Goal: Information Seeking & Learning: Compare options

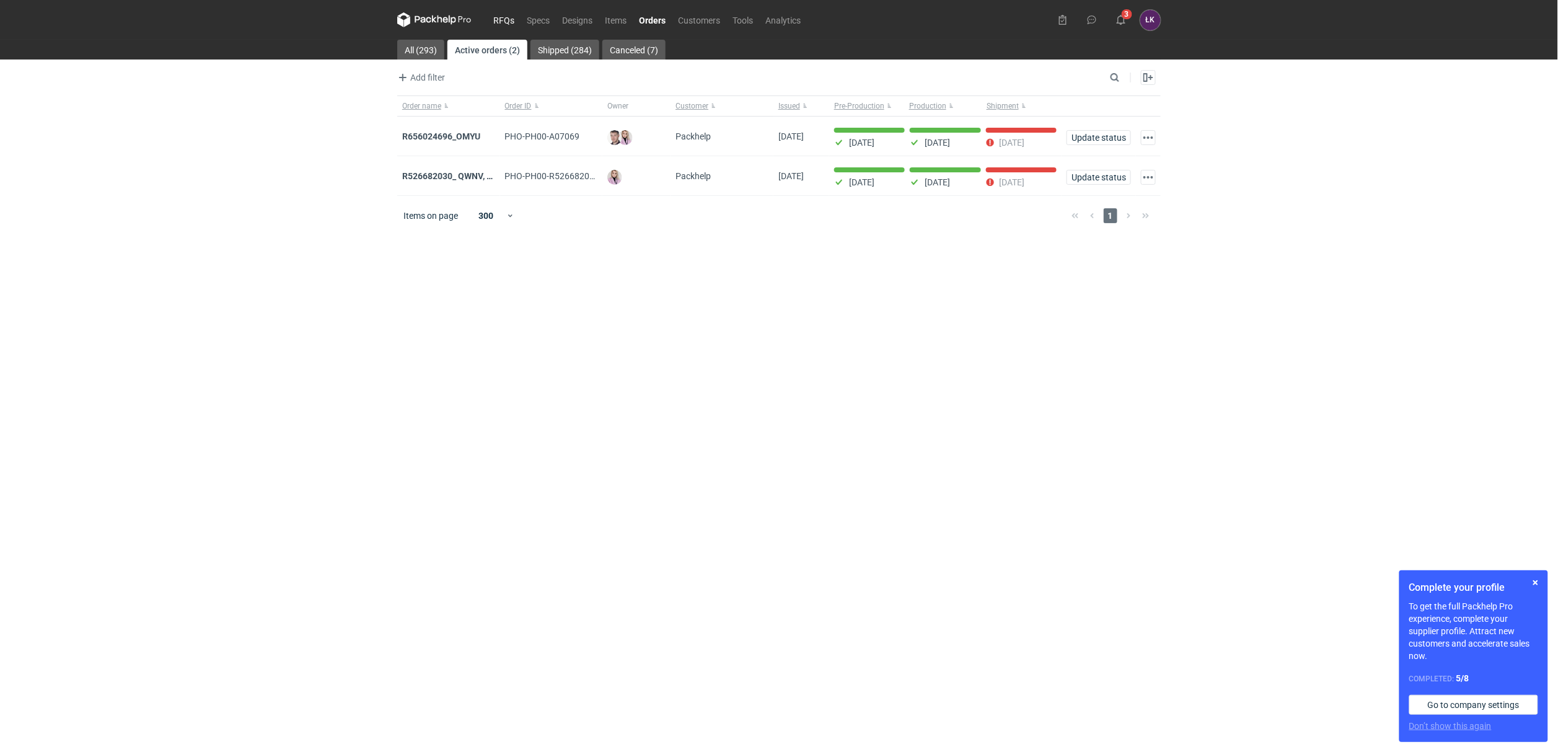
click at [494, 17] on link "RFQs" at bounding box center [503, 19] width 33 height 15
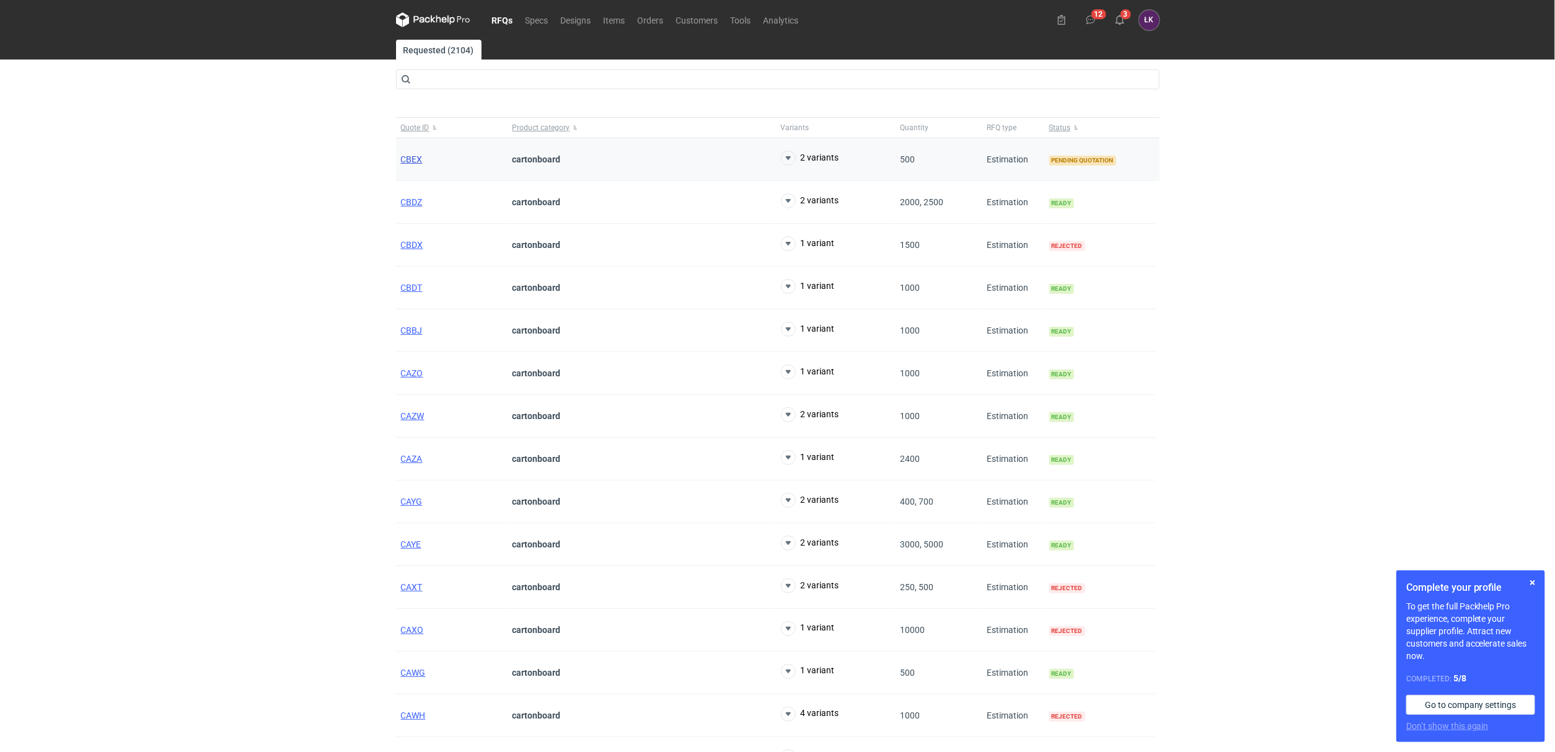
click at [405, 160] on span "CBEX" at bounding box center [412, 159] width 22 height 10
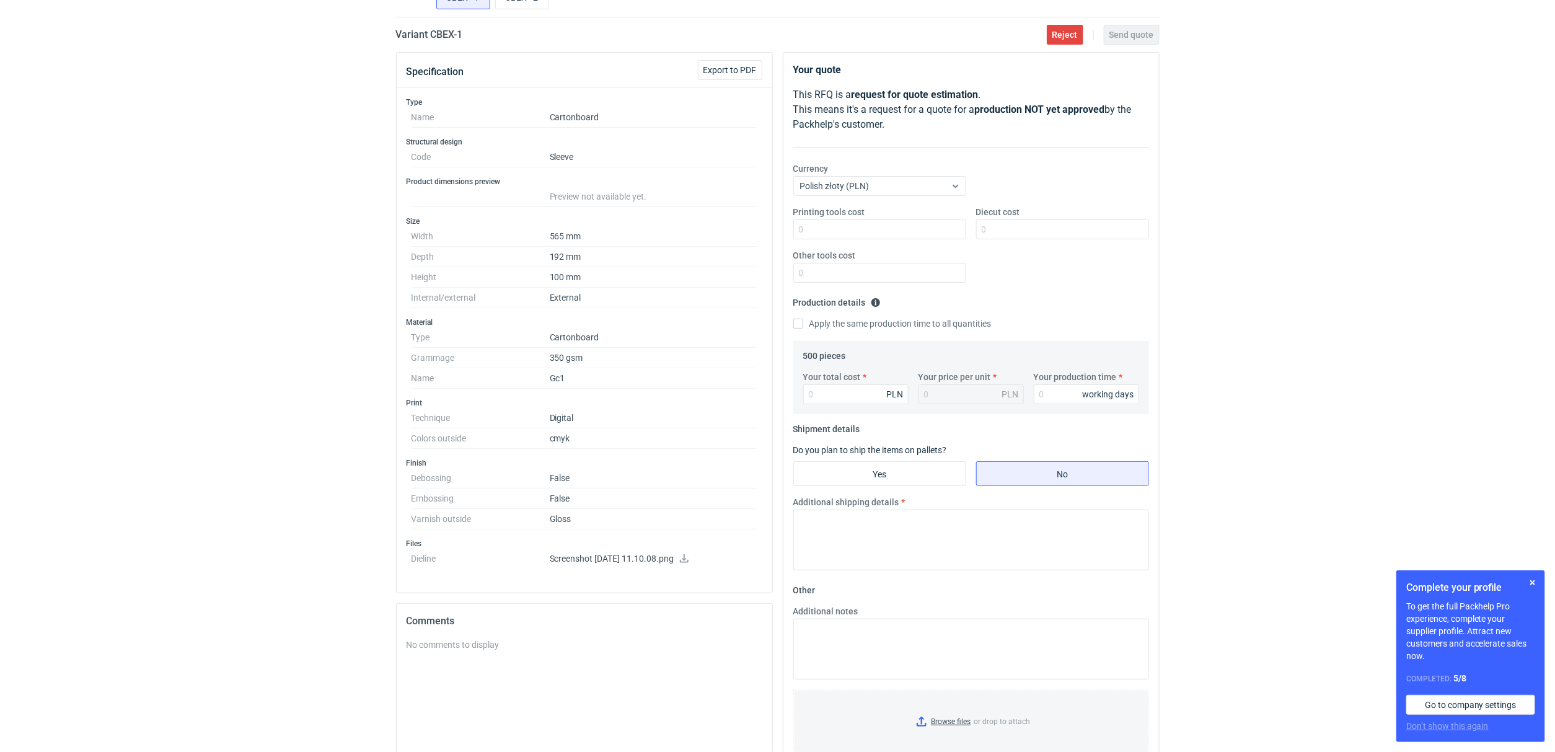
scroll to position [93, 0]
click at [689, 557] on icon at bounding box center [684, 555] width 10 height 9
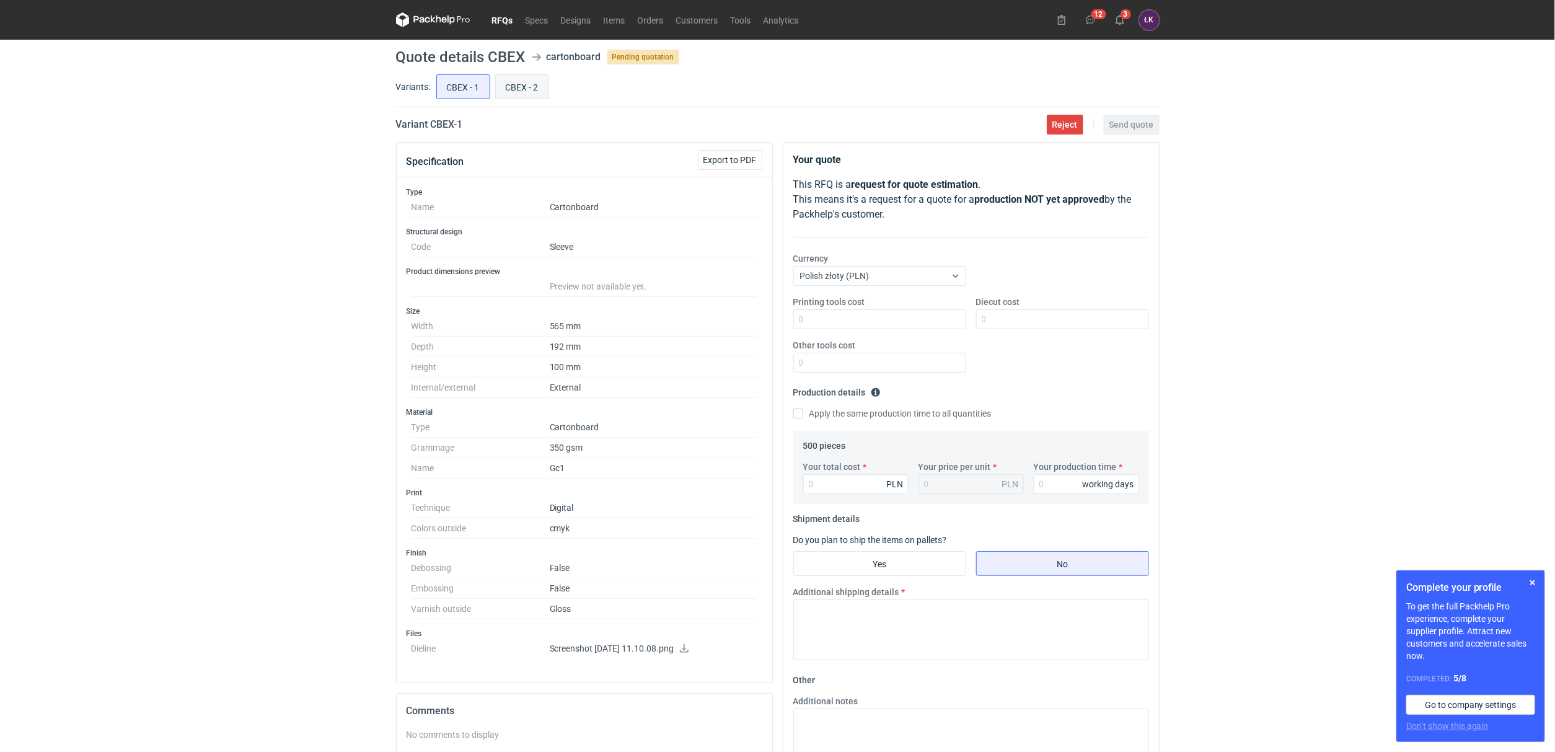
click at [532, 84] on input "CBEX - 2" at bounding box center [522, 87] width 53 height 24
radio input "true"
click at [467, 87] on input "CBEX - 1" at bounding box center [463, 87] width 53 height 24
radio input "true"
click at [523, 95] on input "CBEX - 2" at bounding box center [522, 87] width 53 height 24
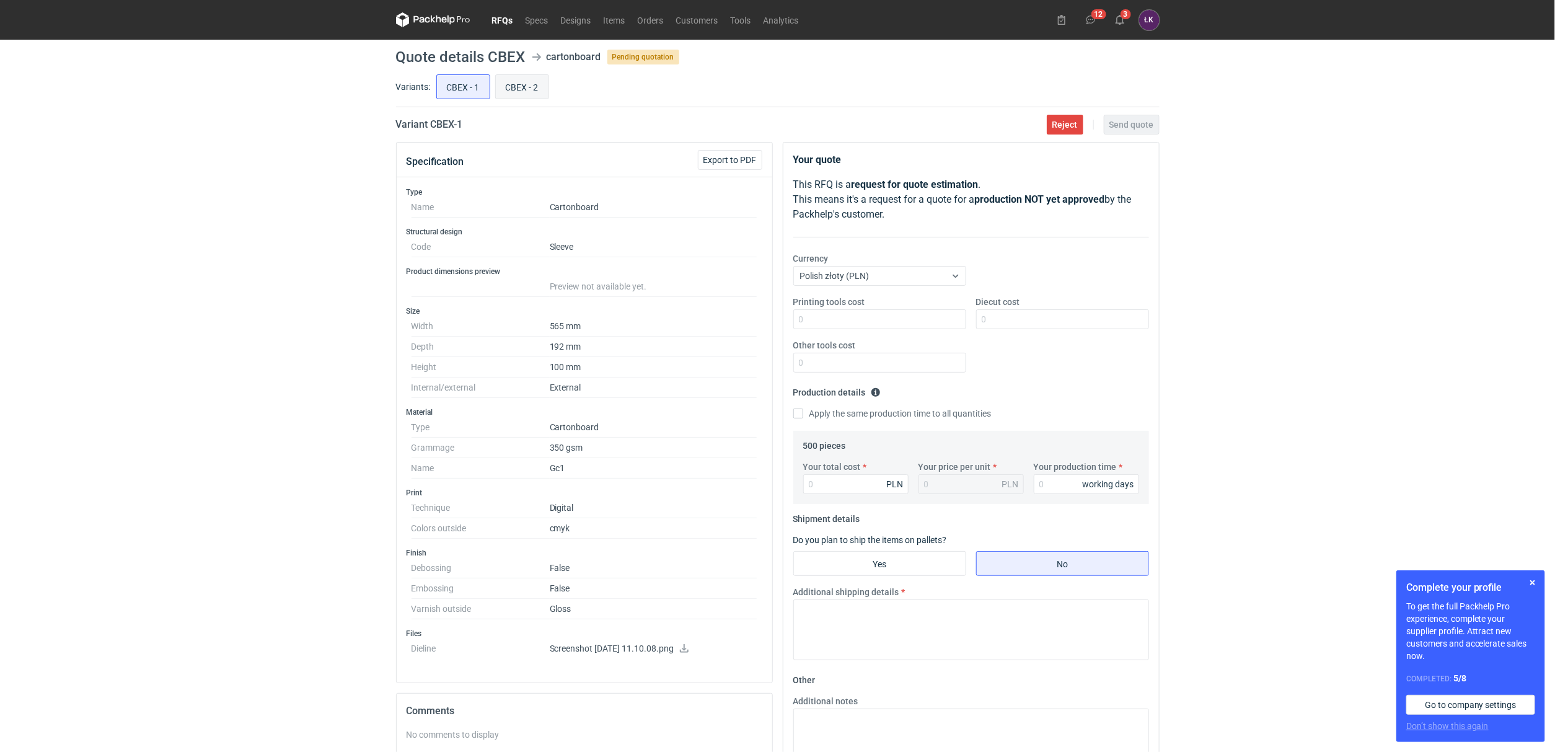
radio input "true"
click at [466, 95] on input "CBEX - 1" at bounding box center [463, 87] width 53 height 24
radio input "true"
click at [535, 89] on input "CBEX - 2" at bounding box center [522, 87] width 53 height 24
radio input "true"
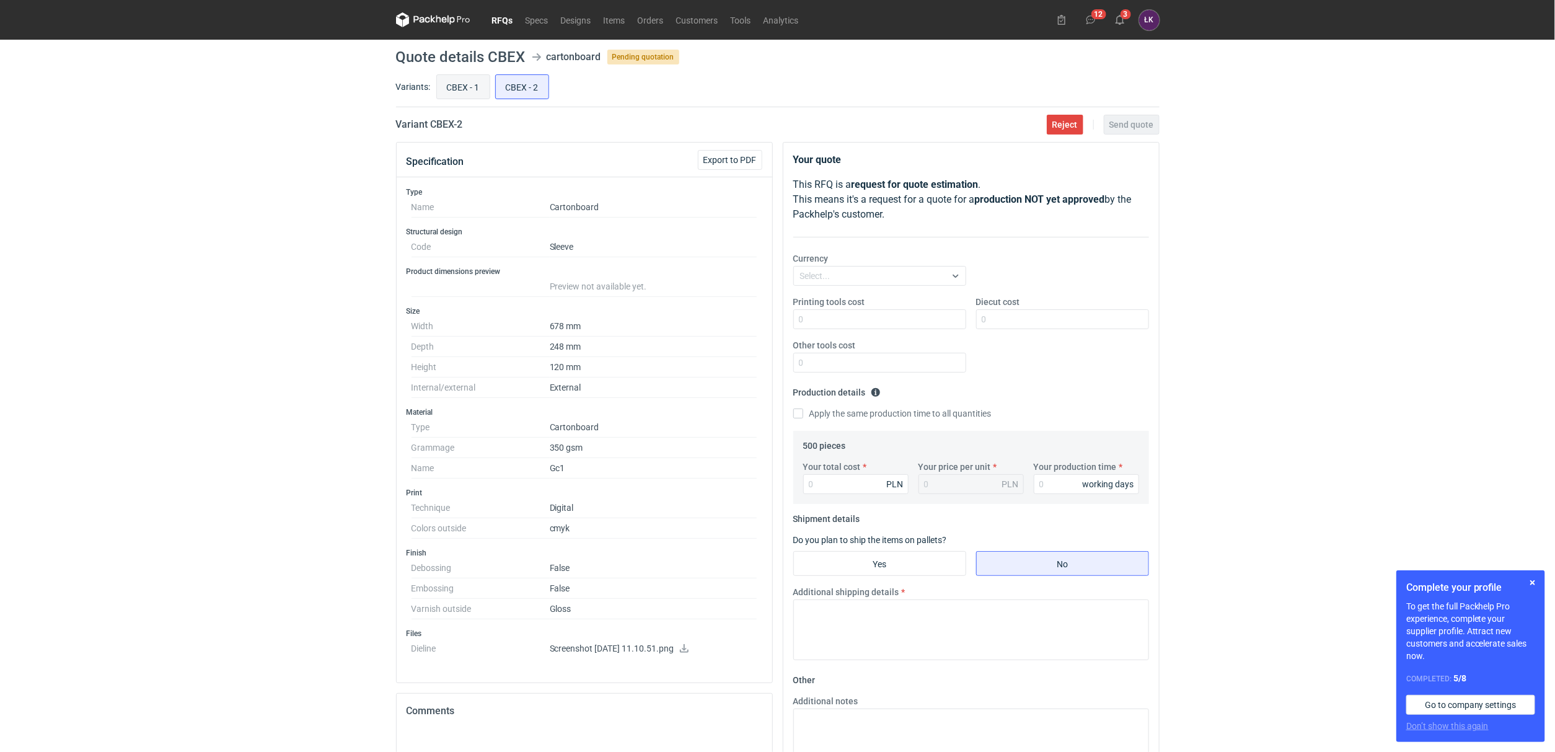
click at [487, 94] on div "CBEX - 1 CBEX - 2" at bounding box center [797, 87] width 726 height 30
click at [468, 94] on input "CBEX - 1" at bounding box center [463, 87] width 53 height 24
radio input "true"
click at [314, 292] on div "RFQs Specs Designs Items Orders Customers Tools Analytics 12 3 [PERSON_NAME] Ko…" at bounding box center [777, 376] width 1555 height 752
click at [1111, 19] on button "3" at bounding box center [1120, 20] width 20 height 20
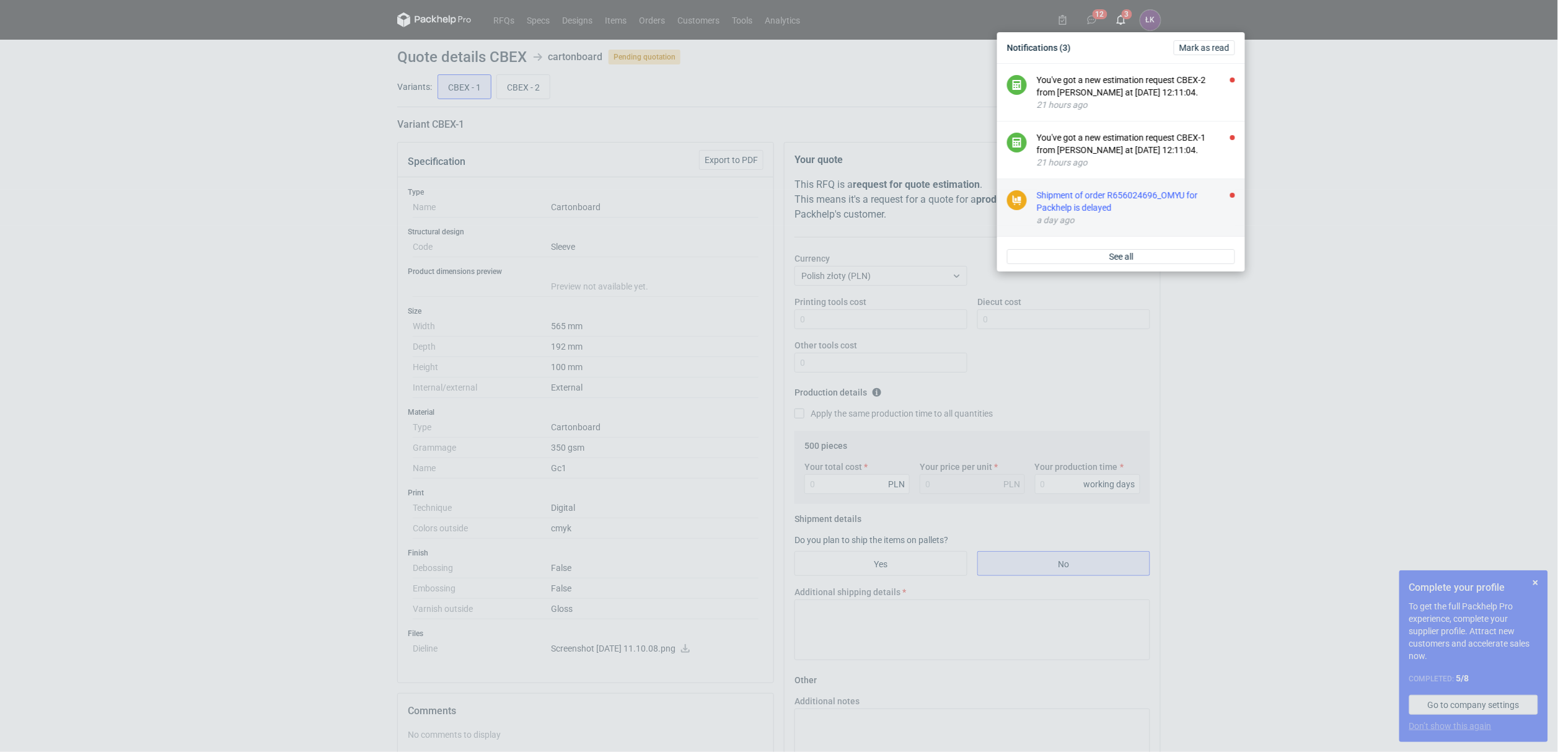
click at [1064, 220] on div "a day ago" at bounding box center [1136, 220] width 198 height 12
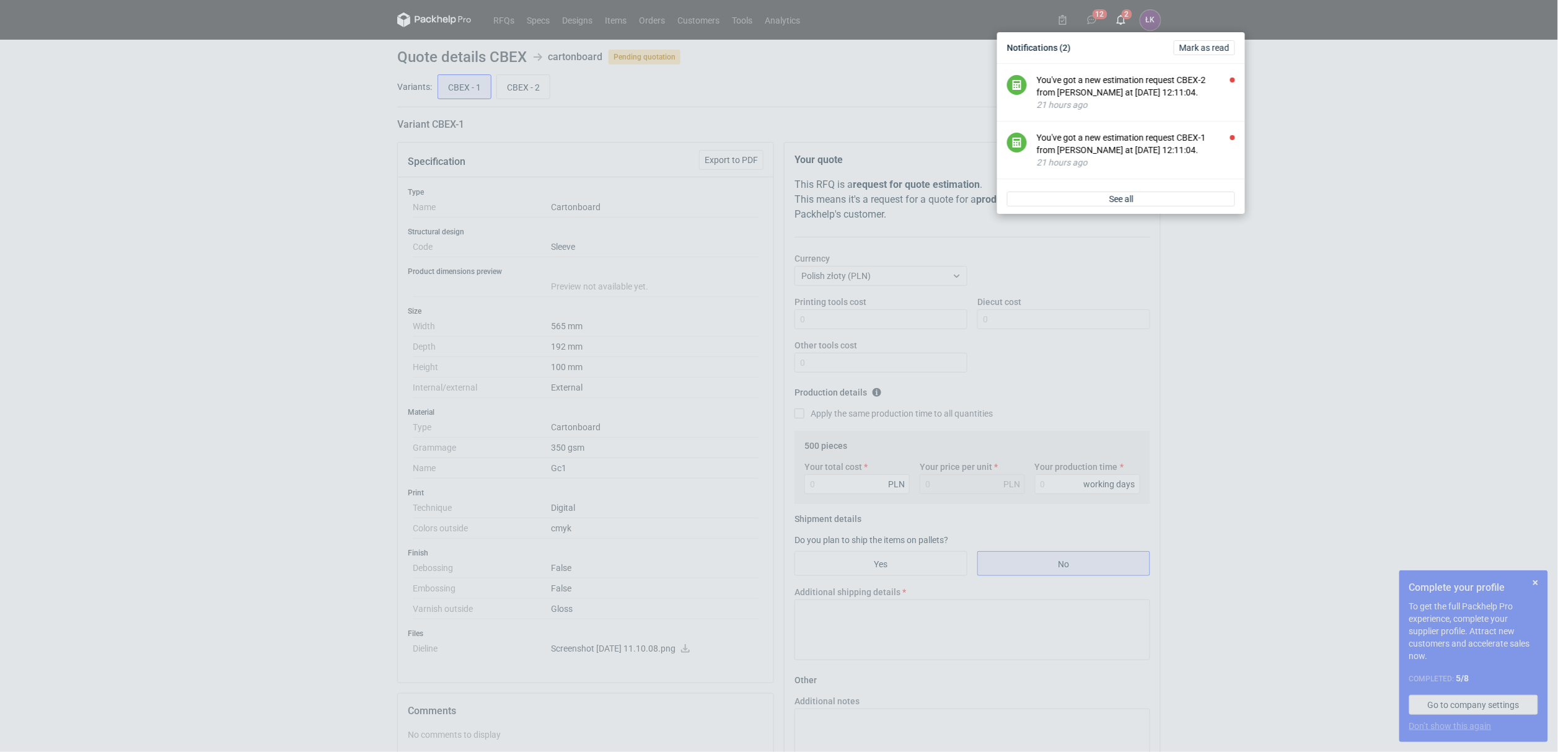
click at [268, 406] on div "Notifications (2) [PERSON_NAME] as read You've got a new estimation request CBE…" at bounding box center [779, 376] width 1558 height 752
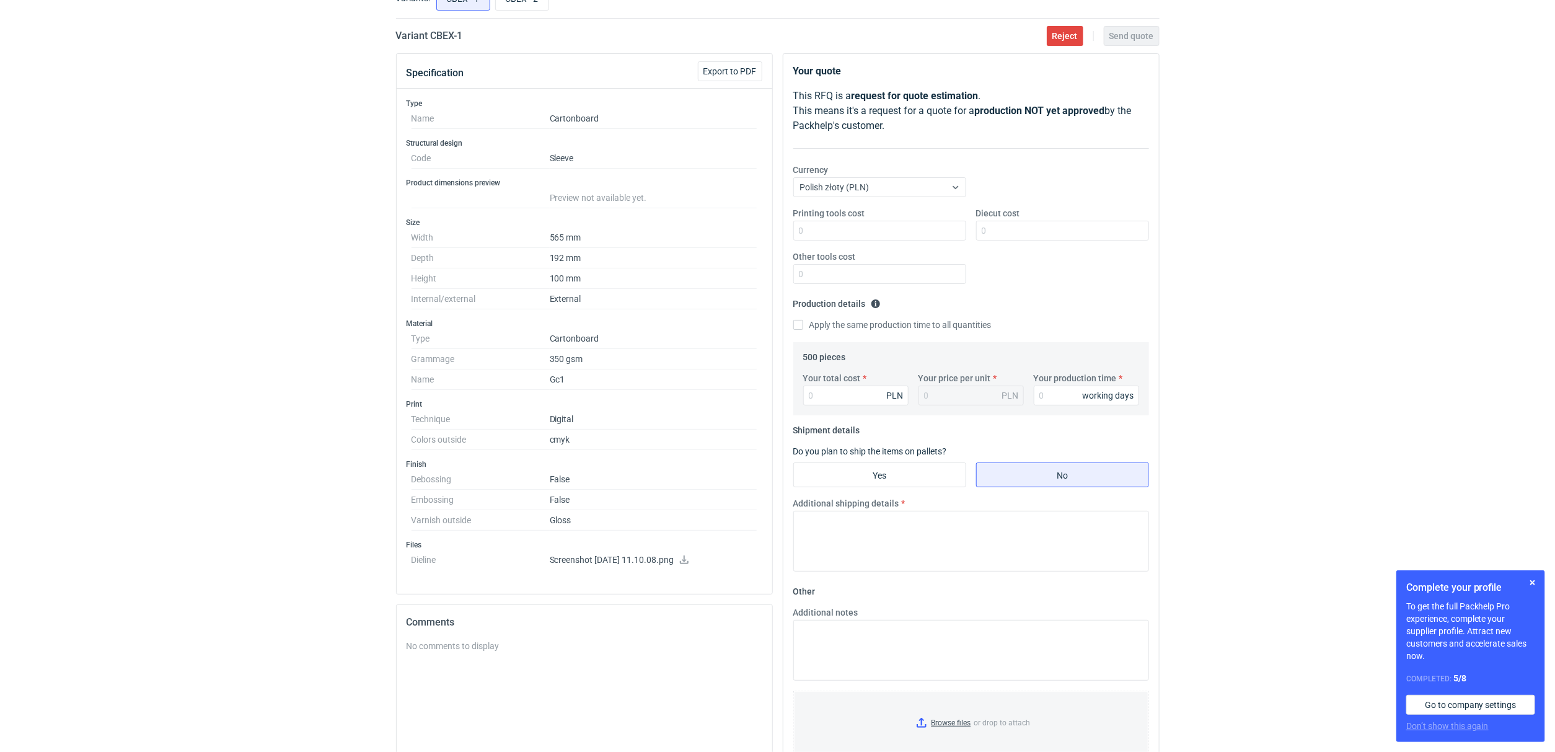
scroll to position [93, 0]
click at [689, 556] on icon at bounding box center [684, 555] width 10 height 9
click at [1258, 300] on div "RFQs Specs Designs Items Orders Customers Tools Analytics 12 2 [PERSON_NAME] Ko…" at bounding box center [777, 283] width 1555 height 752
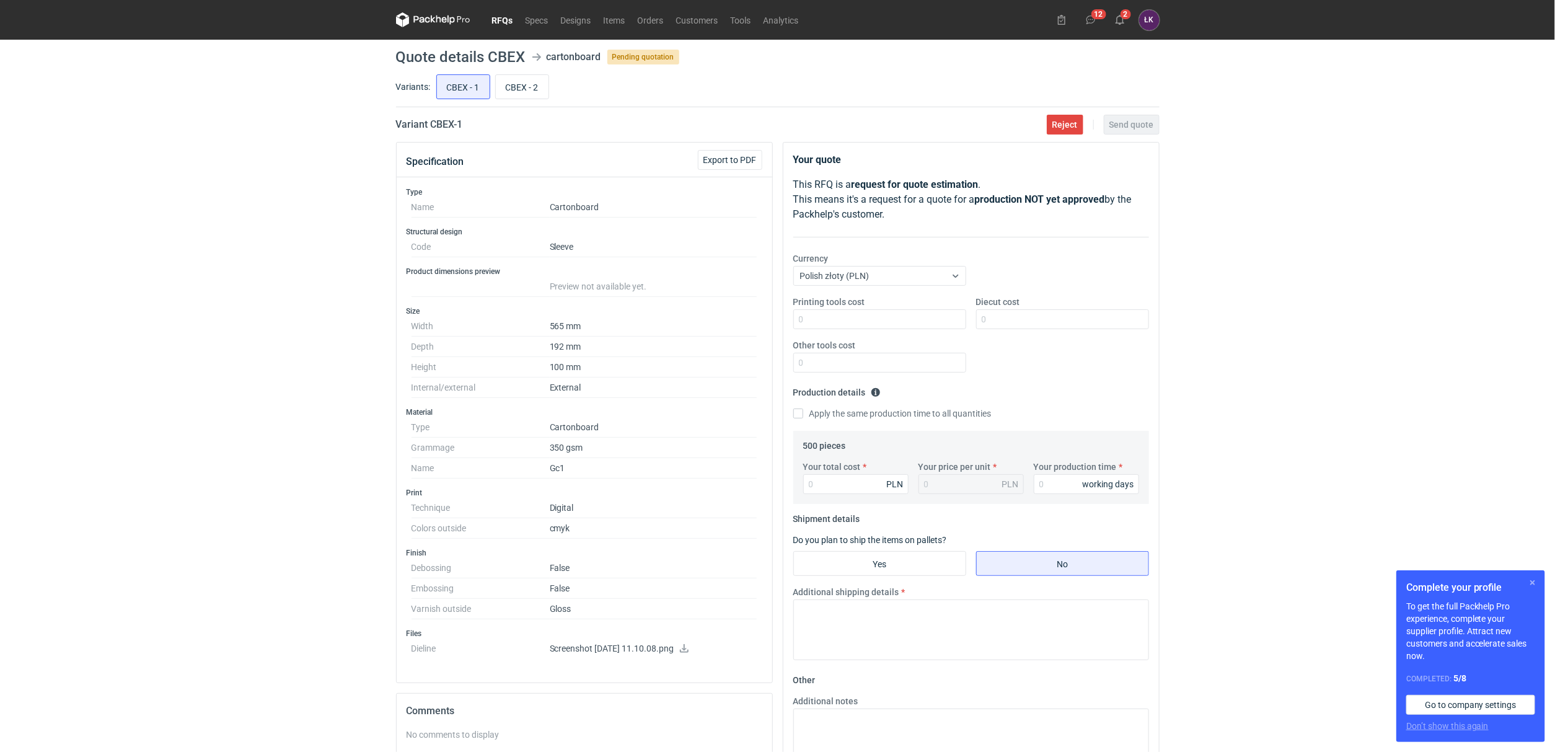
click at [1532, 583] on button "button" at bounding box center [1532, 582] width 15 height 15
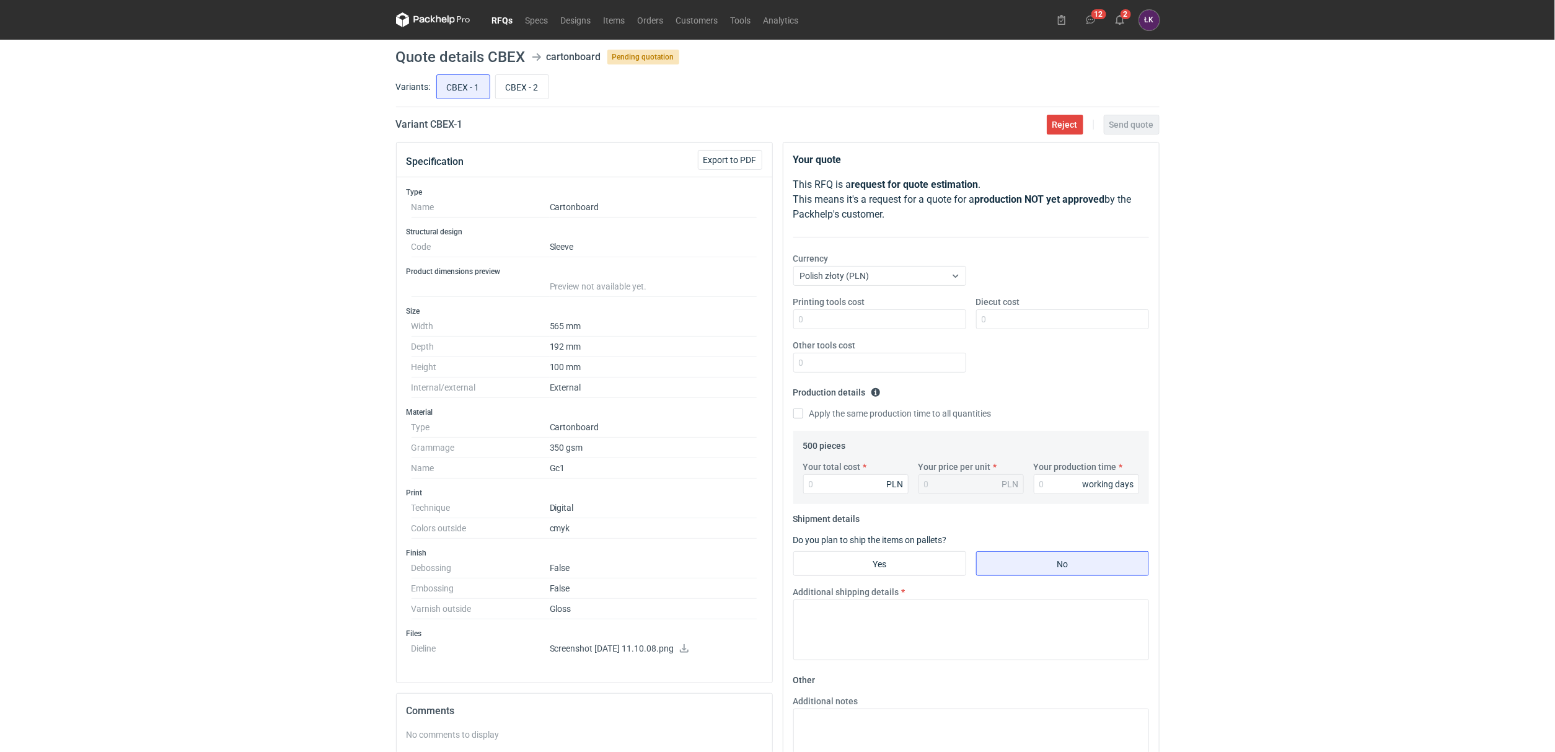
click at [712, 659] on dd "Screenshot [DATE] 11.10.08.png" at bounding box center [654, 650] width 208 height 25
click at [688, 652] on icon at bounding box center [684, 648] width 9 height 9
